Goal: Transaction & Acquisition: Purchase product/service

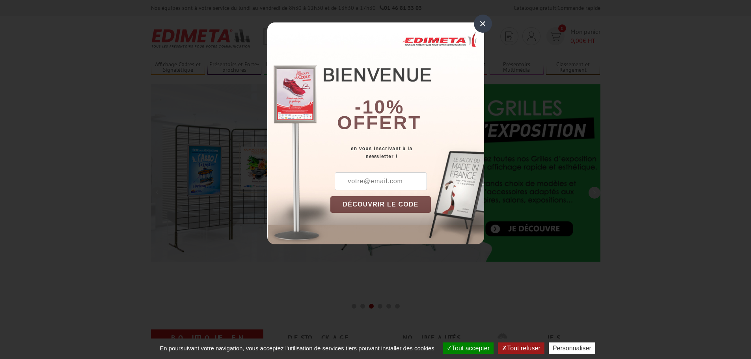
click at [483, 22] on div "×" at bounding box center [483, 24] width 18 height 18
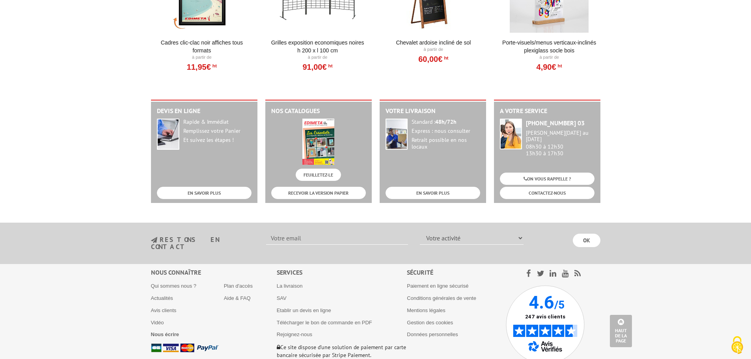
scroll to position [854, 0]
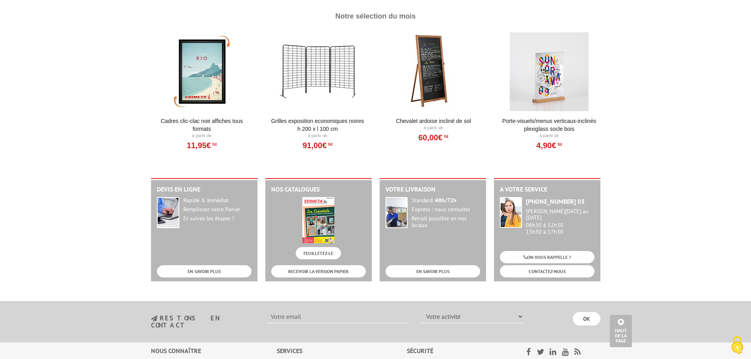
click at [323, 69] on div at bounding box center [317, 71] width 97 height 79
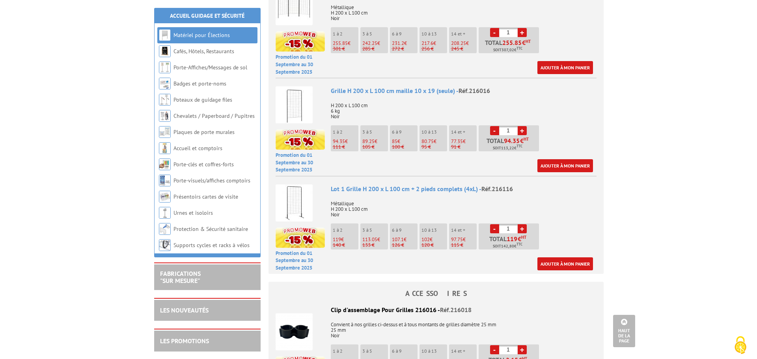
scroll to position [473, 0]
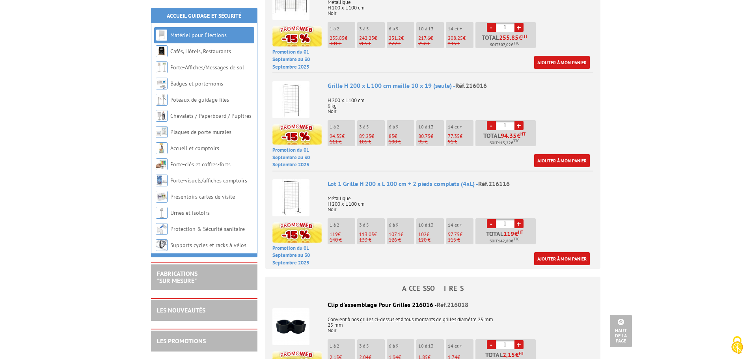
click at [517, 219] on link "+" at bounding box center [519, 223] width 9 height 9
type input "2"
click at [550, 252] on link "Ajouter à mon panier" at bounding box center [562, 258] width 56 height 13
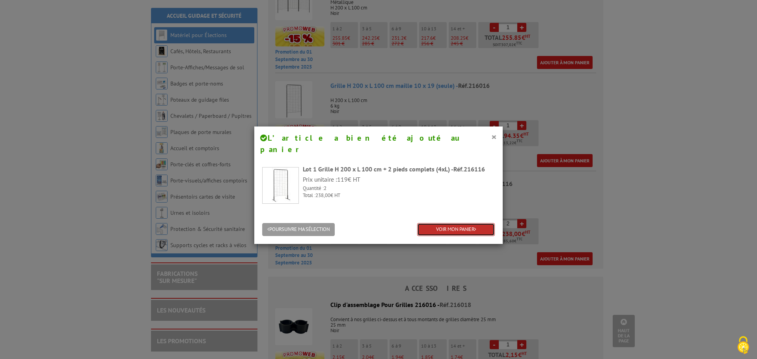
click at [447, 223] on link "VOIR MON PANIER" at bounding box center [456, 229] width 78 height 13
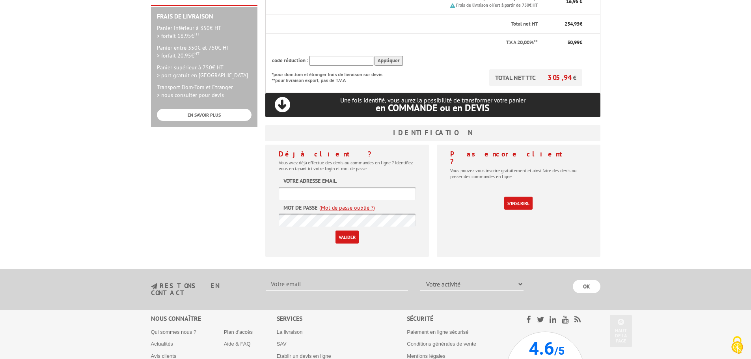
scroll to position [237, 0]
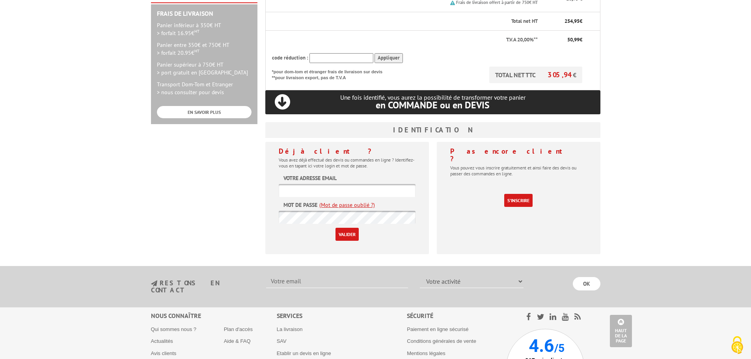
click at [328, 184] on input "text" at bounding box center [347, 190] width 137 height 13
type input "denis.billey@outlook.fr"
click at [298, 201] on label "Mot de passe" at bounding box center [300, 205] width 34 height 8
click at [345, 228] on input "Valider" at bounding box center [347, 234] width 23 height 13
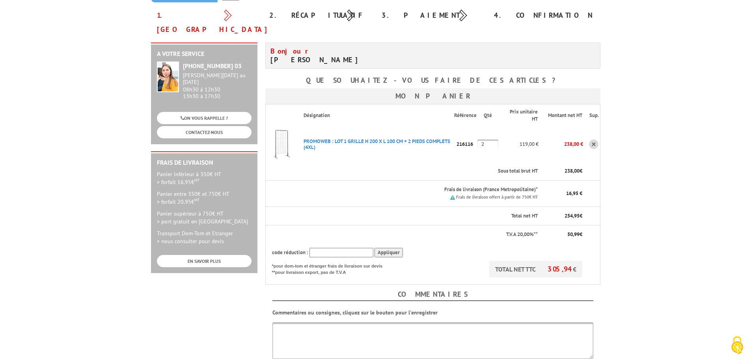
scroll to position [27, 0]
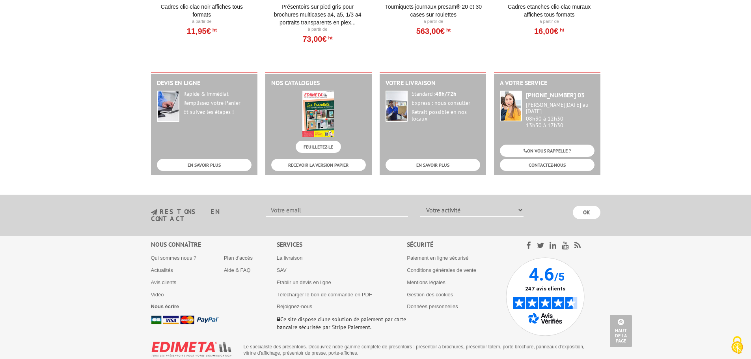
scroll to position [980, 0]
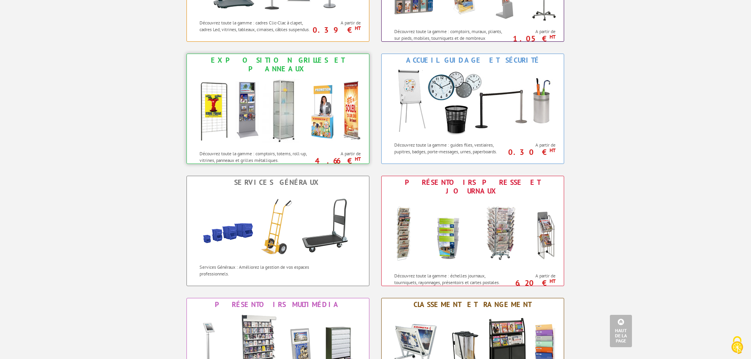
scroll to position [428, 0]
click at [299, 82] on img at bounding box center [277, 111] width 173 height 71
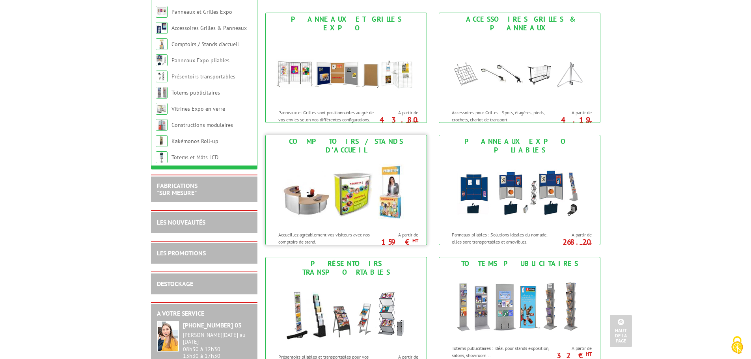
scroll to position [79, 0]
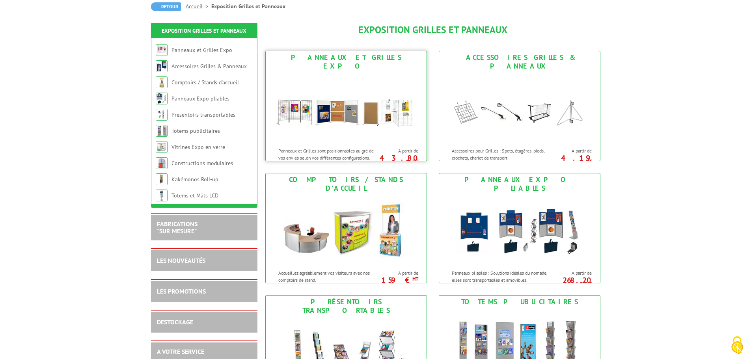
click at [345, 129] on img at bounding box center [346, 108] width 146 height 71
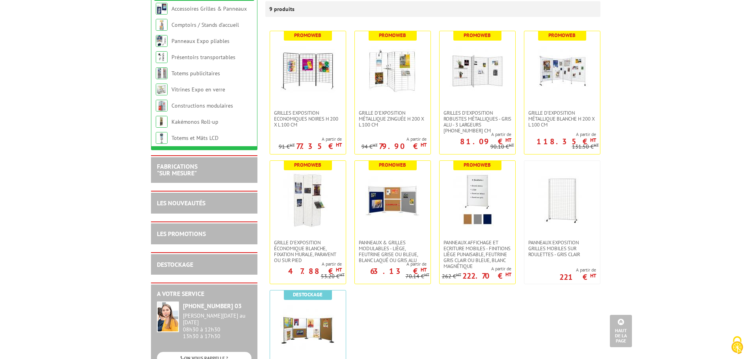
scroll to position [79, 0]
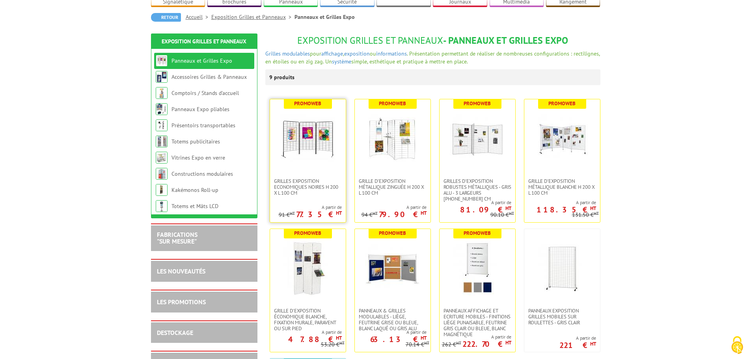
click at [313, 151] on img at bounding box center [307, 138] width 55 height 55
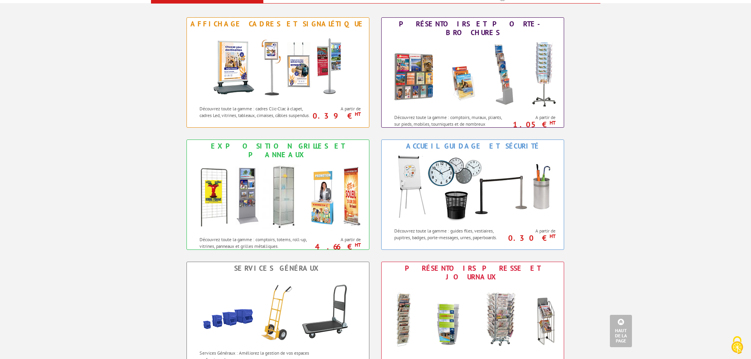
scroll to position [270, 0]
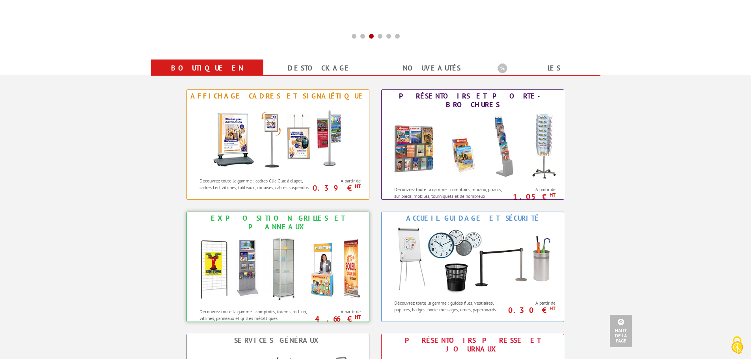
click at [292, 259] on img at bounding box center [277, 268] width 173 height 71
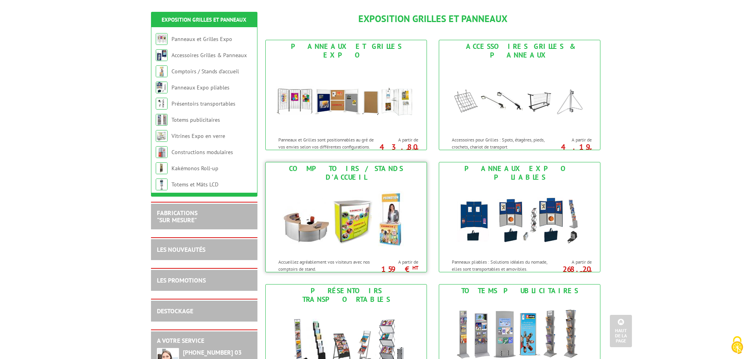
scroll to position [39, 0]
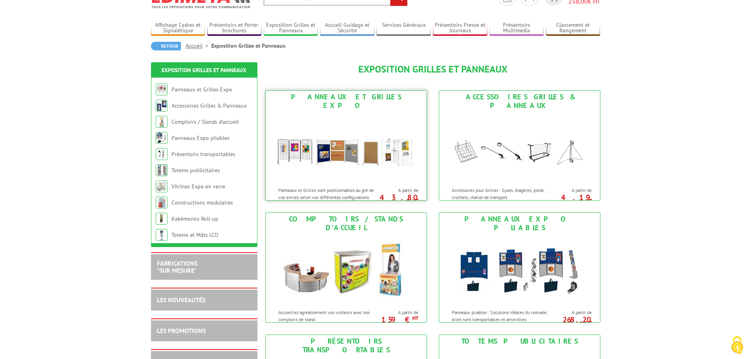
click at [300, 183] on div "Panneaux et Grilles sont positionnables au gré de vos envies selon vos différen…" at bounding box center [322, 192] width 113 height 18
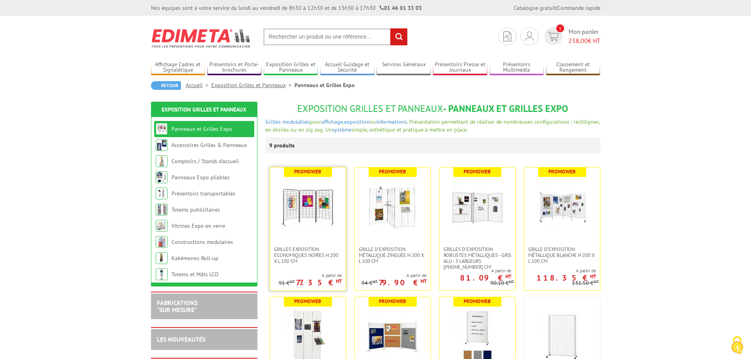
click at [326, 233] on img at bounding box center [307, 206] width 55 height 55
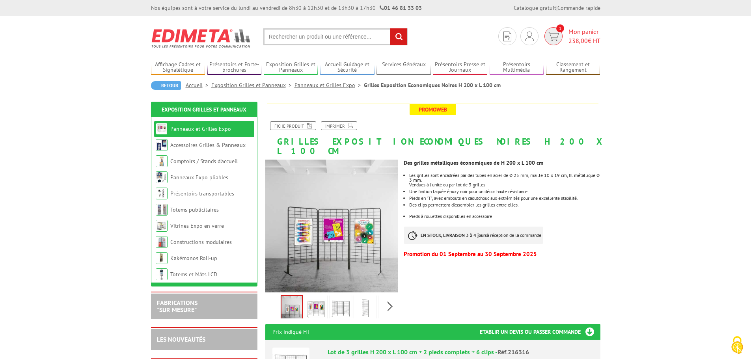
click at [585, 30] on span "Mon panier 238,00 € HT" at bounding box center [585, 36] width 32 height 18
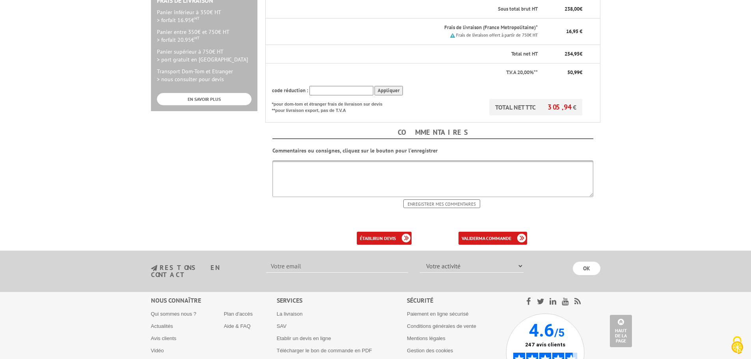
scroll to position [303, 0]
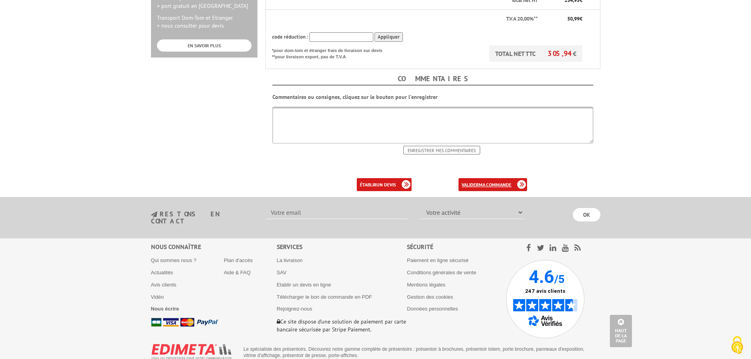
click at [493, 182] on b "ma commande" at bounding box center [495, 185] width 33 height 6
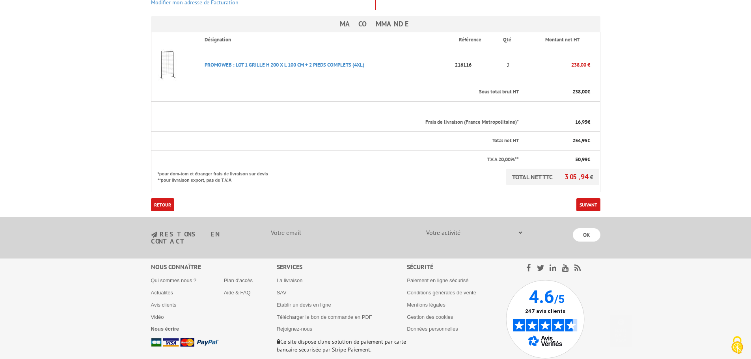
scroll to position [211, 0]
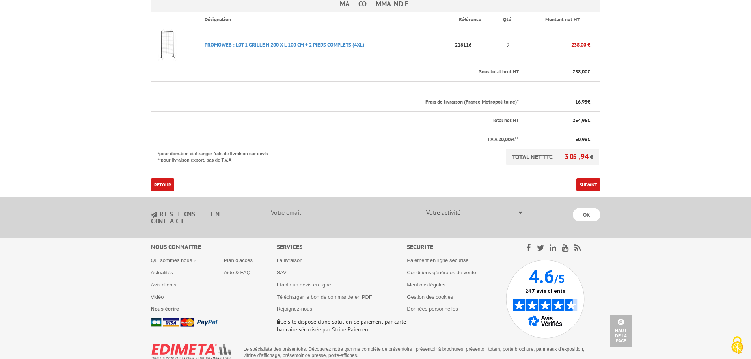
click at [585, 178] on link "Suivant" at bounding box center [588, 184] width 24 height 13
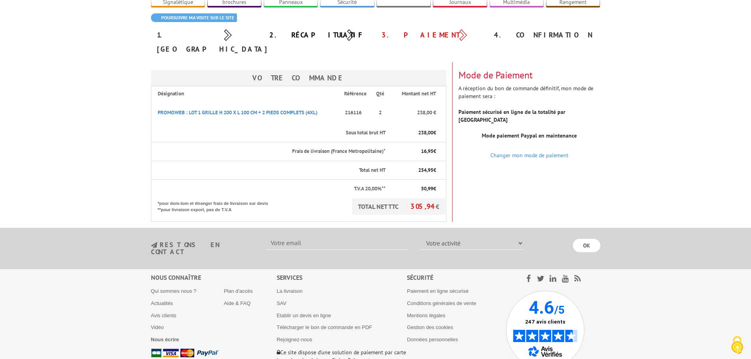
scroll to position [79, 0]
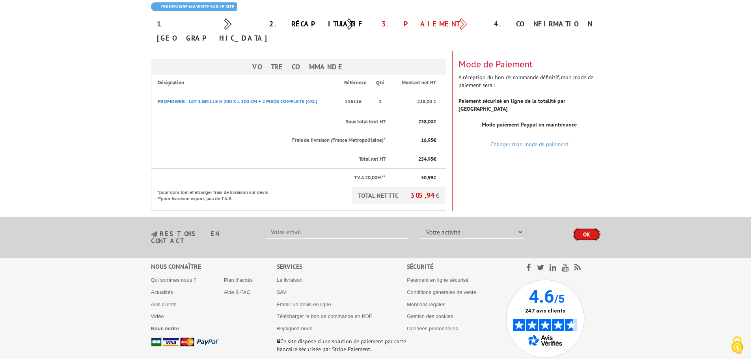
click at [586, 228] on input "OK" at bounding box center [587, 234] width 28 height 13
click at [281, 226] on input "text" at bounding box center [337, 232] width 142 height 13
type input "[PERSON_NAME][EMAIL_ADDRESS][DOMAIN_NAME]"
click at [447, 226] on select "Votre activité Administrations et collectivités Magasins et commerces Entrepris…" at bounding box center [472, 232] width 104 height 13
click at [650, 268] on footer "Nous connaître Qui sommes nous ? Actualités Avis clients Vidéo Nous écrire Plan…" at bounding box center [375, 328] width 751 height 140
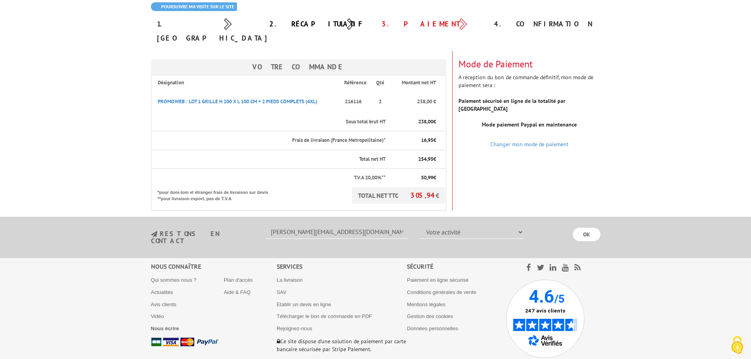
click at [462, 226] on select "Votre activité Administrations et collectivités Magasins et commerces Entrepris…" at bounding box center [472, 232] width 104 height 13
click at [662, 280] on footer "Nous connaître Qui sommes nous ? Actualités Avis clients Vidéo Nous écrire Plan…" at bounding box center [375, 328] width 751 height 140
click at [441, 226] on select "Votre activité Administrations et collectivités Magasins et commerces Entrepris…" at bounding box center [472, 232] width 104 height 13
select select "878"
click at [420, 226] on select "Votre activité Administrations et collectivités Magasins et commerces Entrepris…" at bounding box center [472, 232] width 104 height 13
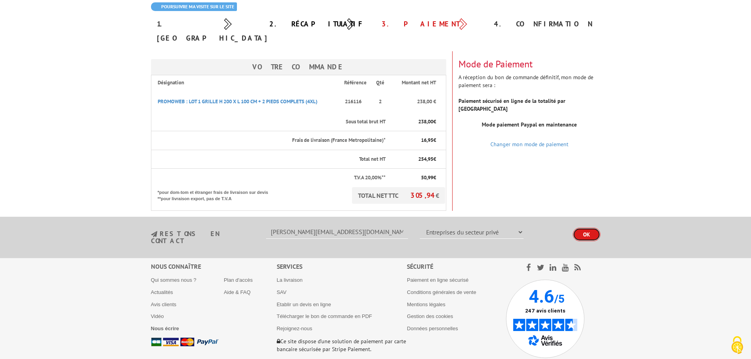
click at [585, 228] on input "OK" at bounding box center [587, 234] width 28 height 13
click at [589, 228] on input "OK" at bounding box center [587, 234] width 28 height 13
click at [584, 228] on input "OK" at bounding box center [587, 234] width 28 height 13
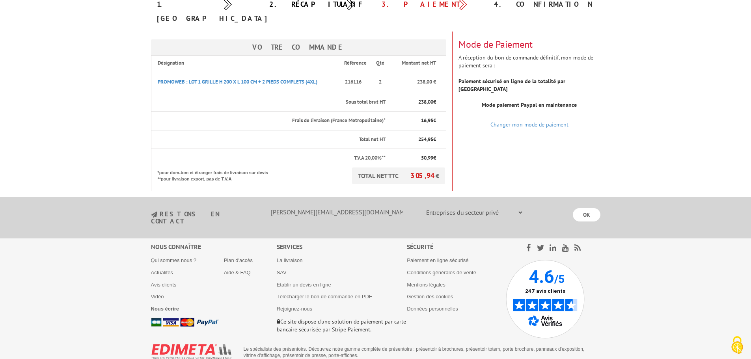
click at [491, 206] on select "Votre activité Administrations et collectivités Magasins et commerces Entrepris…" at bounding box center [472, 212] width 104 height 13
click at [528, 144] on div "Votre Commande Désignation Référence Qté Montant net HT PROMOWEB : LOT 1 GRILLE…" at bounding box center [375, 112] width 461 height 160
click at [519, 121] on link "Changer mon mode de paiement" at bounding box center [529, 124] width 78 height 7
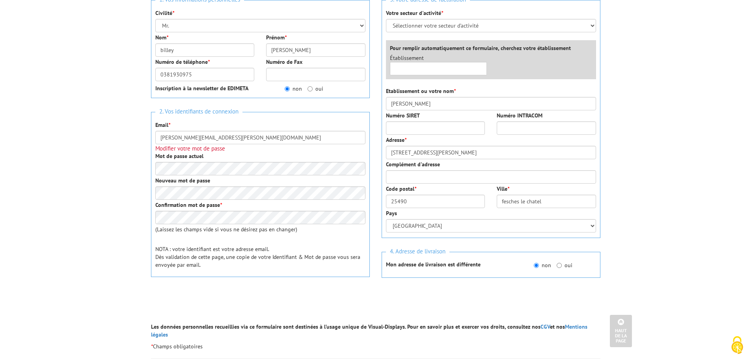
scroll to position [79, 0]
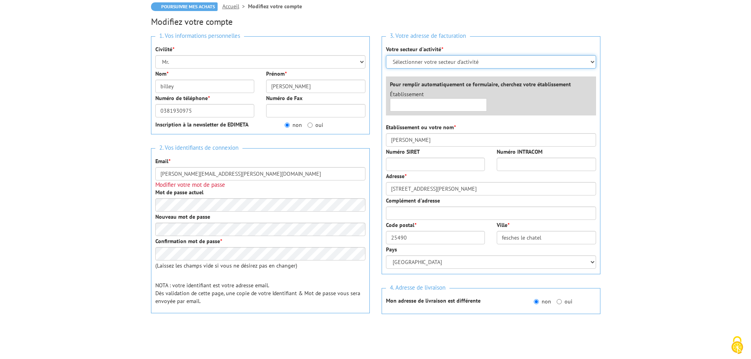
click at [440, 63] on select "Sélectionner votre secteur d'activité Administrations et collectivités Magasins…" at bounding box center [491, 61] width 210 height 13
click at [697, 103] on body "Nos équipes sont à votre service du lundi au vendredi de 8h30 à 12h30 et de 13h…" at bounding box center [375, 308] width 751 height 774
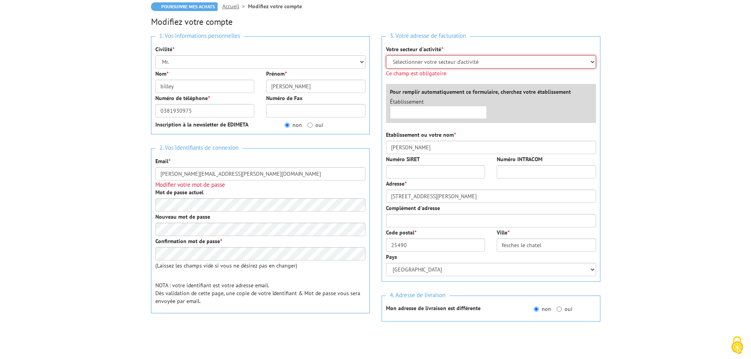
click at [403, 64] on select "Sélectionner votre secteur d'activité Administrations et collectivités Magasins…" at bounding box center [491, 61] width 210 height 13
select select "878"
click at [386, 55] on select "Sélectionner votre secteur d'activité Administrations et collectivités Magasins…" at bounding box center [491, 61] width 210 height 13
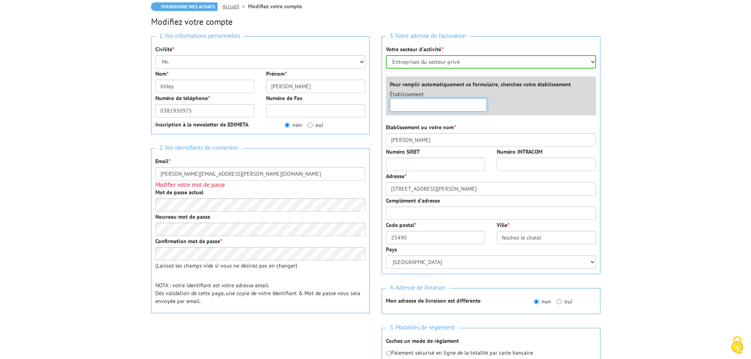
click at [432, 108] on input "text" at bounding box center [438, 104] width 97 height 13
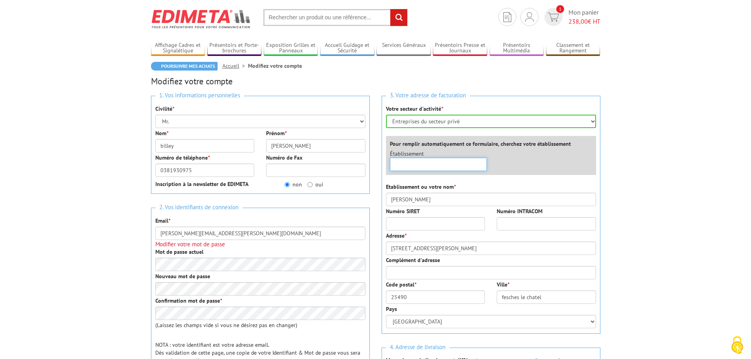
scroll to position [0, 0]
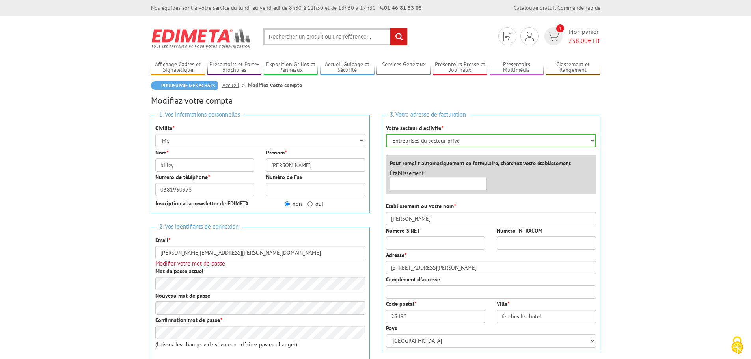
drag, startPoint x: 415, startPoint y: 142, endPoint x: 671, endPoint y: 203, distance: 263.8
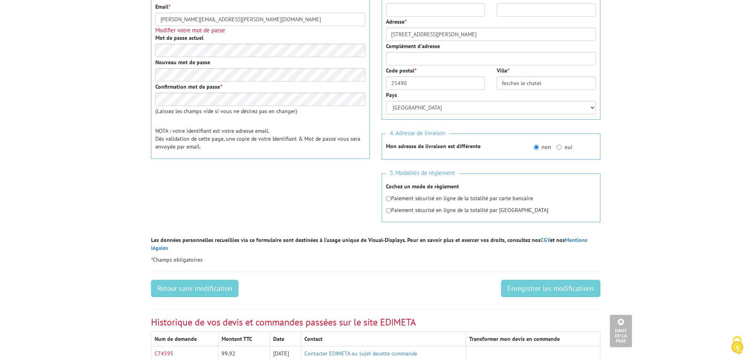
scroll to position [237, 0]
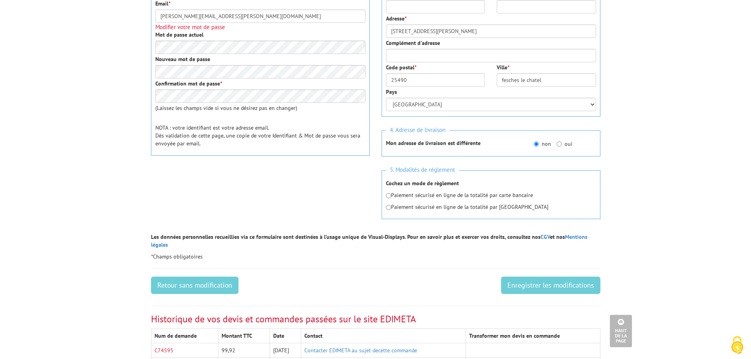
click at [384, 207] on div "5. Modalités de règlement Cochez un mode de règlement Paiement sécurisé en lign…" at bounding box center [491, 194] width 219 height 49
click at [389, 207] on input "radio" at bounding box center [388, 207] width 5 height 5
radio input "true"
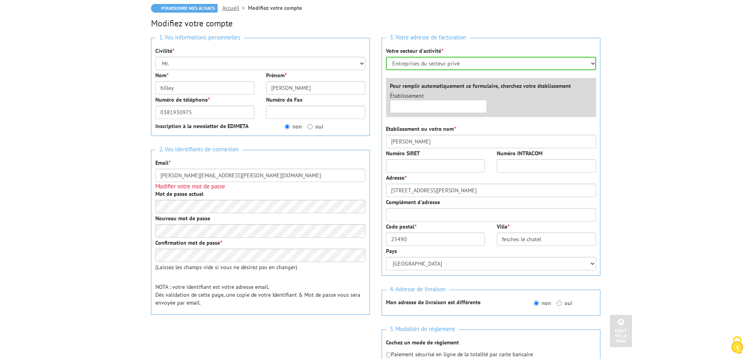
scroll to position [0, 0]
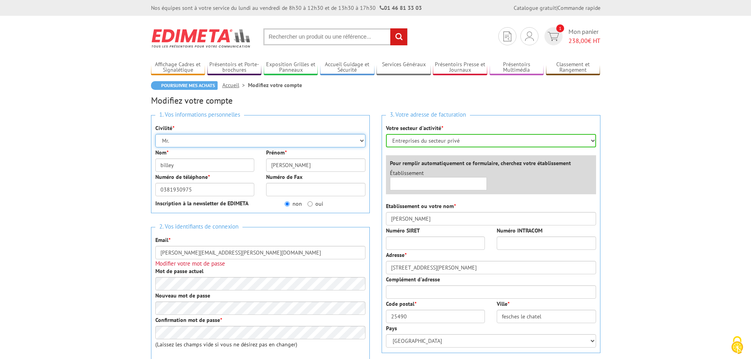
click at [217, 142] on select "Mr. Mme. Mlle." at bounding box center [260, 140] width 210 height 13
click at [155, 134] on select "Mr. Mme. Mlle." at bounding box center [260, 140] width 210 height 13
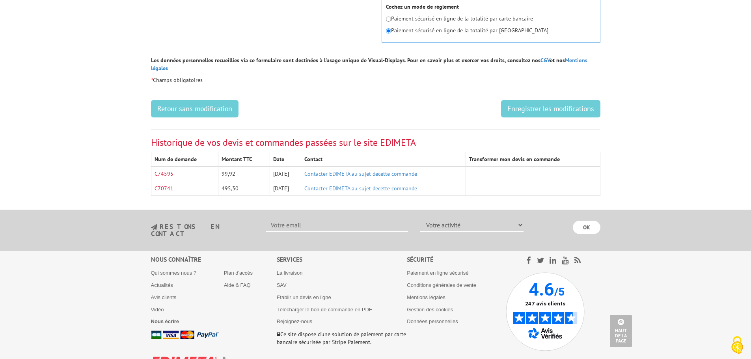
scroll to position [432, 0]
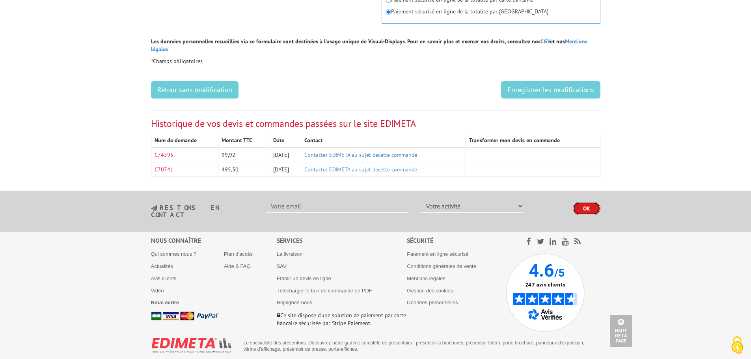
click at [586, 202] on input "OK" at bounding box center [587, 208] width 28 height 13
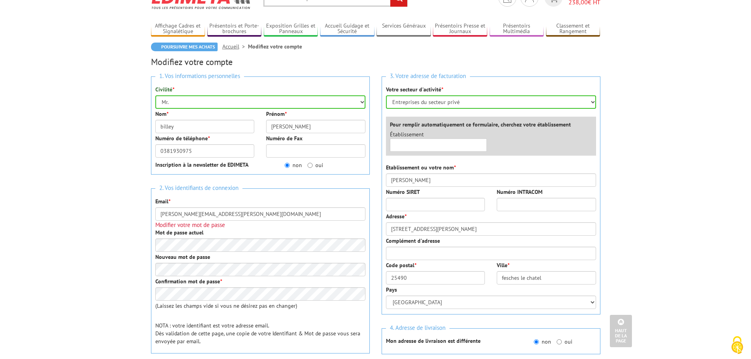
scroll to position [38, 0]
click at [468, 95] on div "Votre secteur d'activité * Sélectionner votre secteur d'activité Administration…" at bounding box center [491, 97] width 210 height 23
click at [478, 101] on select "Sélectionner votre secteur d'activité Administrations et collectivités Magasins…" at bounding box center [491, 102] width 210 height 13
click at [386, 96] on select "Sélectionner votre secteur d'activité Administrations et collectivités Magasins…" at bounding box center [491, 102] width 210 height 13
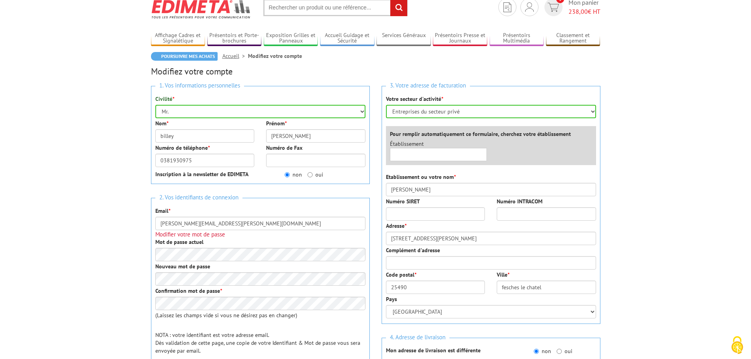
scroll to position [0, 0]
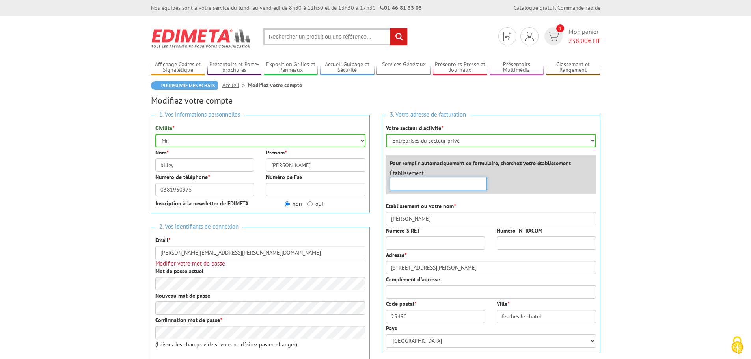
click at [428, 181] on input "text" at bounding box center [438, 183] width 97 height 13
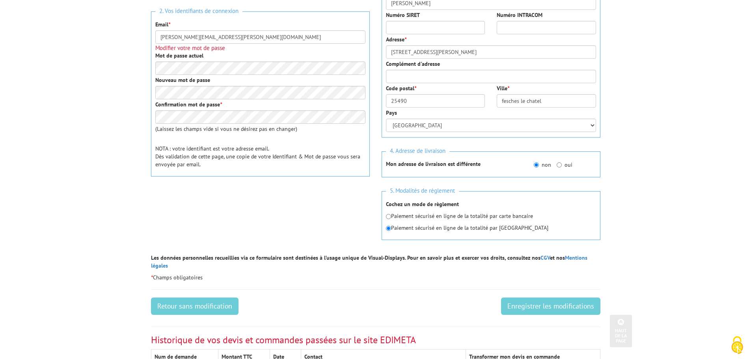
scroll to position [237, 0]
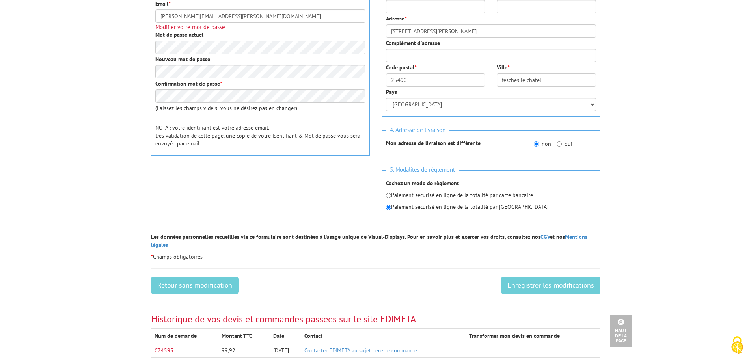
type input "je suis particulier"
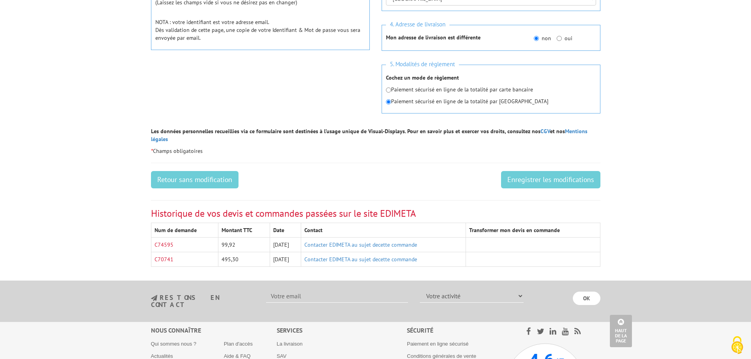
scroll to position [355, 0]
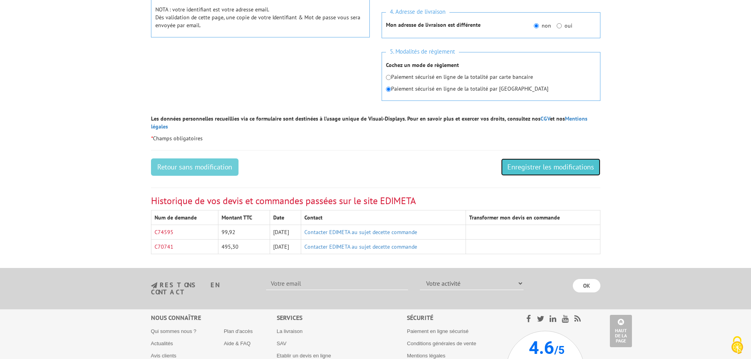
click at [558, 162] on input "Enregistrer les modifications" at bounding box center [550, 166] width 99 height 17
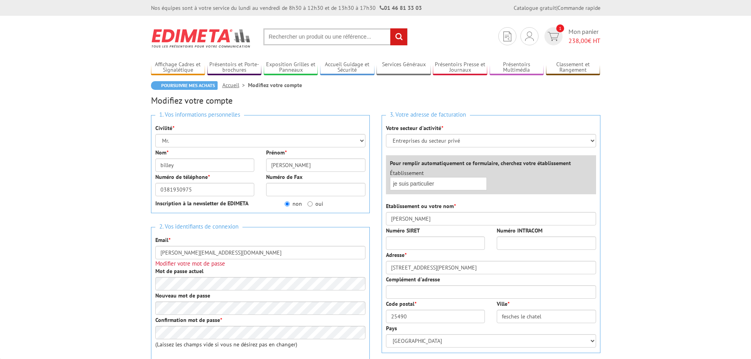
select select
click at [578, 28] on span "Mon panier 238,00 € HT" at bounding box center [585, 36] width 32 height 18
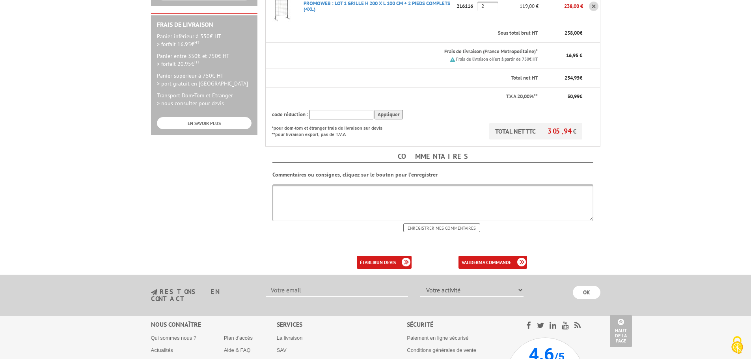
scroll to position [237, 0]
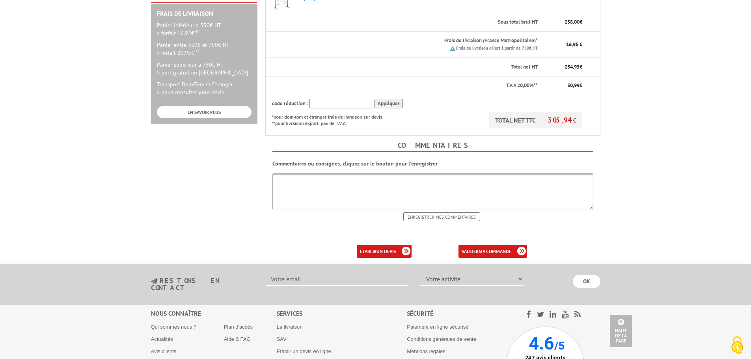
click at [326, 181] on textarea at bounding box center [432, 191] width 321 height 37
type textarea "Je suis particulier"
click at [434, 213] on input "Enregistrer mes commentaires" at bounding box center [441, 217] width 77 height 9
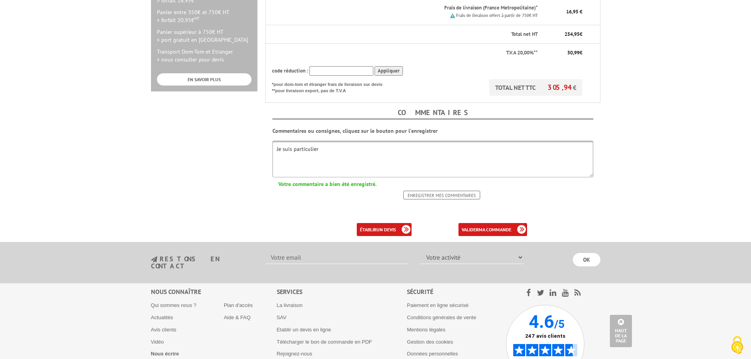
scroll to position [276, 0]
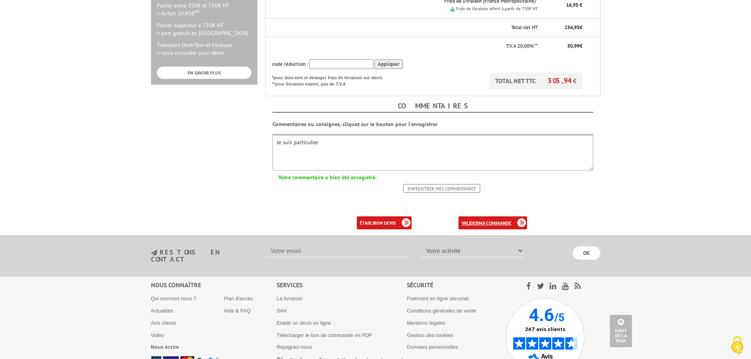
click at [480, 220] on b "ma commande" at bounding box center [495, 223] width 33 height 6
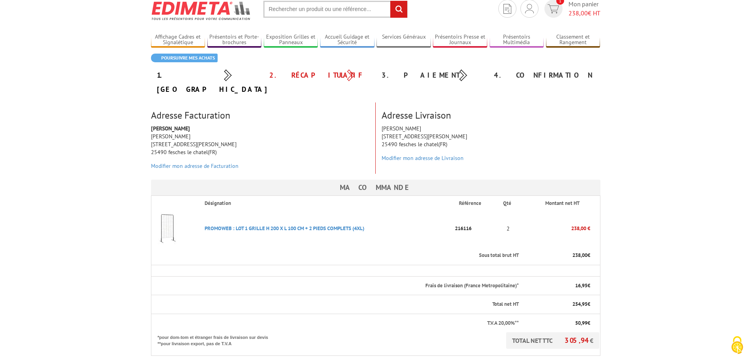
scroll to position [118, 0]
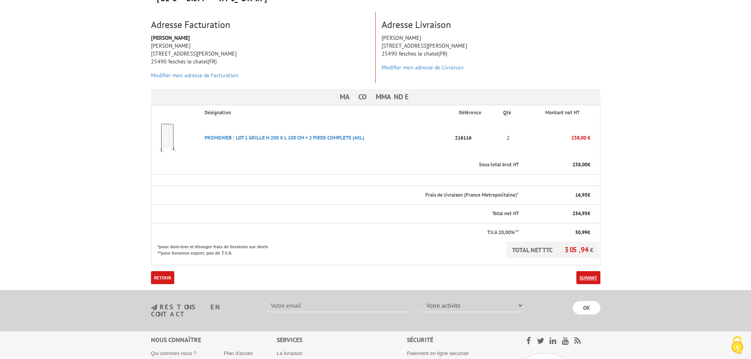
click at [589, 271] on link "Suivant" at bounding box center [588, 277] width 24 height 13
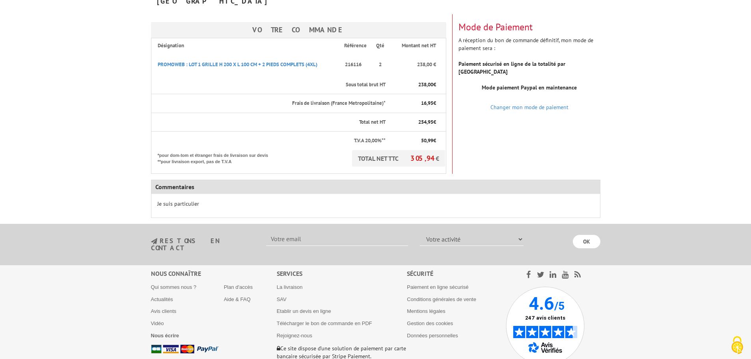
scroll to position [118, 0]
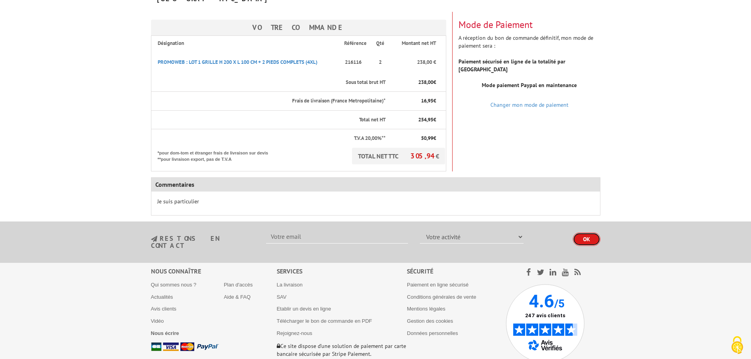
click at [587, 233] on input "OK" at bounding box center [587, 239] width 28 height 13
click at [443, 230] on select "Votre activité Administrations et collectivités Magasins et commerces Entrepris…" at bounding box center [472, 236] width 104 height 13
select select "878"
click at [420, 230] on select "Votre activité Administrations et collectivités Magasins et commerces Entrepris…" at bounding box center [472, 236] width 104 height 13
click at [314, 230] on input "text" at bounding box center [337, 236] width 142 height 13
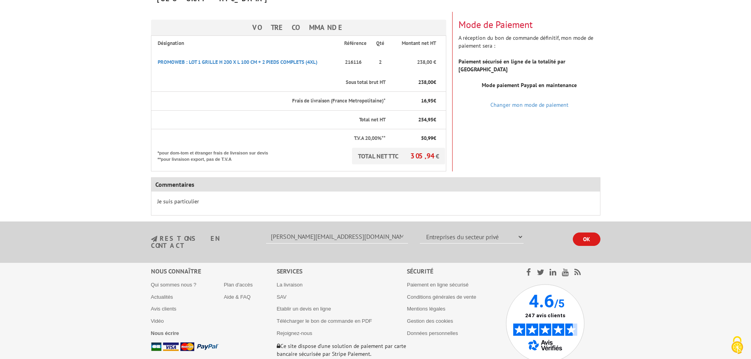
type input "[PERSON_NAME][EMAIL_ADDRESS][PERSON_NAME][DOMAIN_NAME]"
click at [589, 233] on input "OK" at bounding box center [587, 239] width 28 height 13
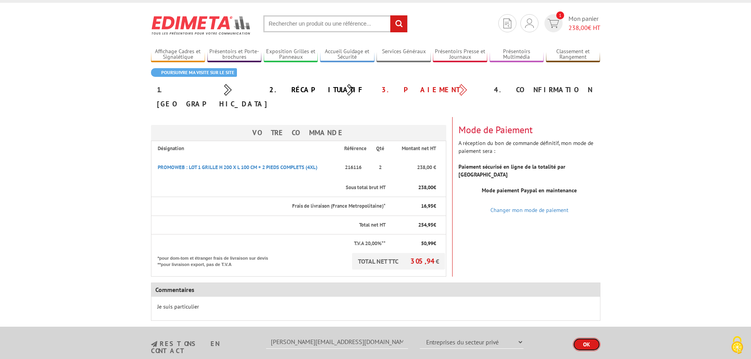
scroll to position [0, 0]
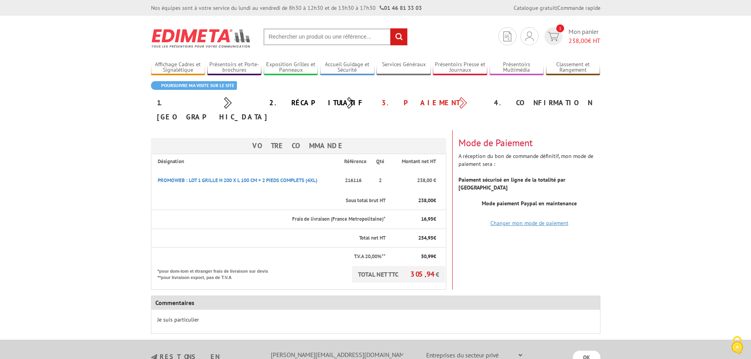
click at [506, 220] on link "Changer mon mode de paiement" at bounding box center [529, 223] width 78 height 7
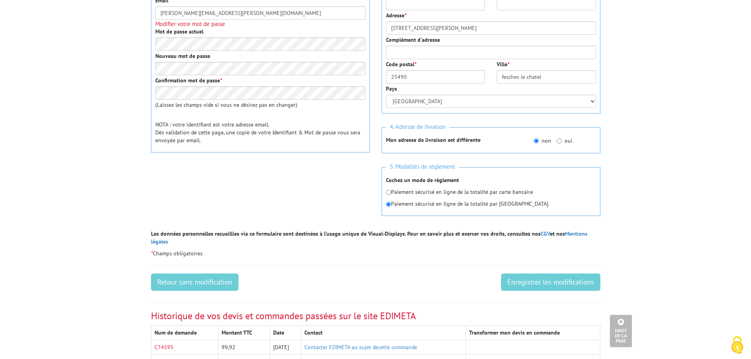
scroll to position [276, 0]
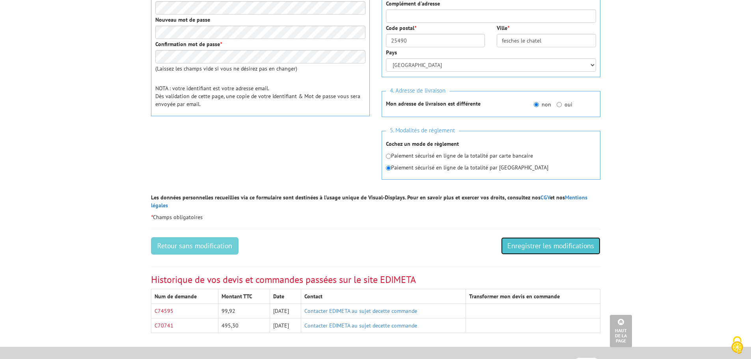
click at [524, 237] on input "Enregistrer les modifications" at bounding box center [550, 245] width 99 height 17
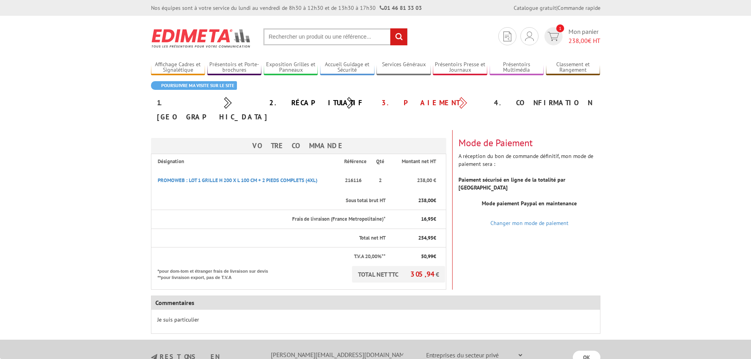
select select "878"
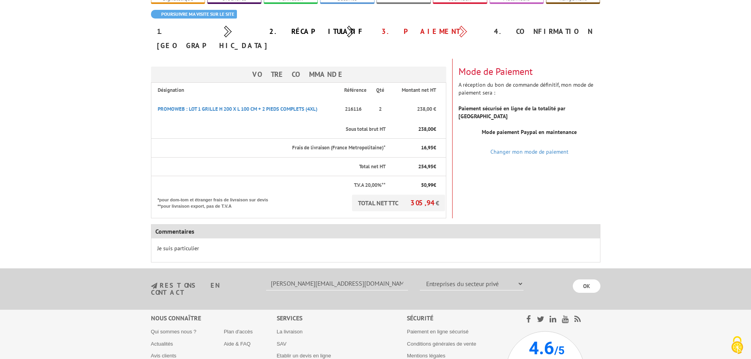
scroll to position [79, 0]
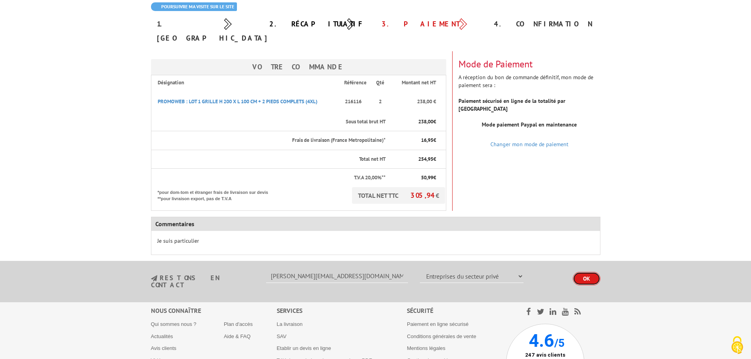
click at [580, 272] on input "OK" at bounding box center [587, 278] width 28 height 13
